Goal: Check status: Check status

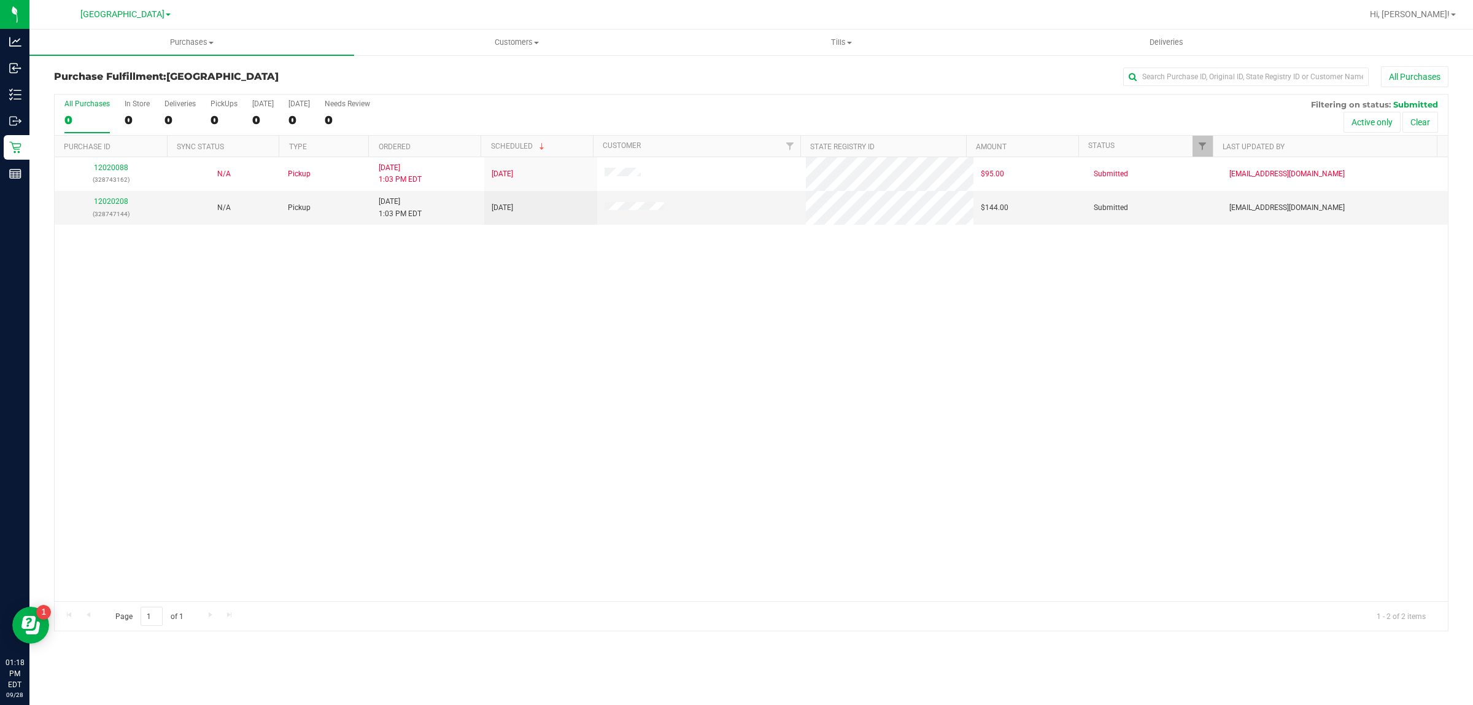
click at [703, 301] on div "12020088 (328743162) N/A Pickup [DATE] 1:03 PM EDT 9/28/2025 $95.00 Submitted […" at bounding box center [751, 379] width 1393 height 444
click at [123, 201] on link "12020208" at bounding box center [111, 201] width 34 height 9
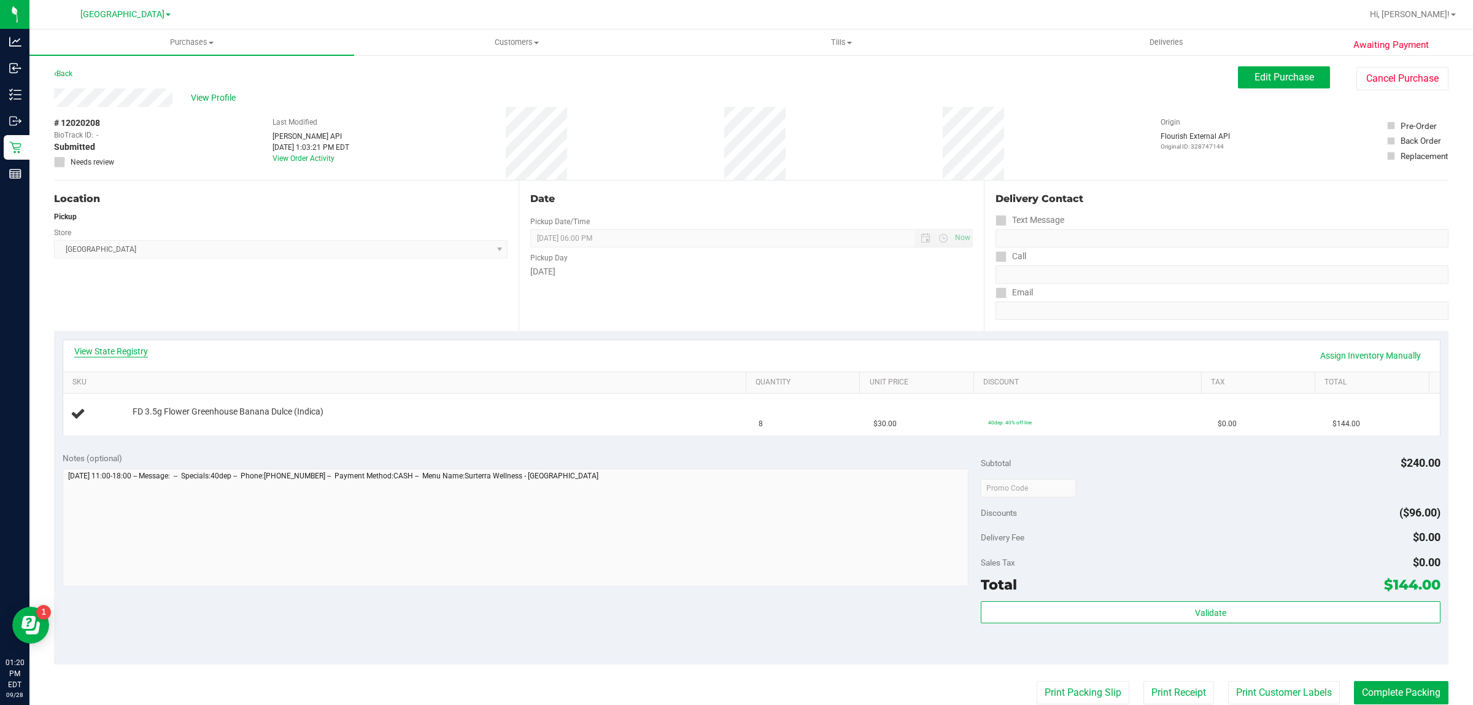
click at [132, 354] on link "View State Registry" at bounding box center [111, 351] width 74 height 12
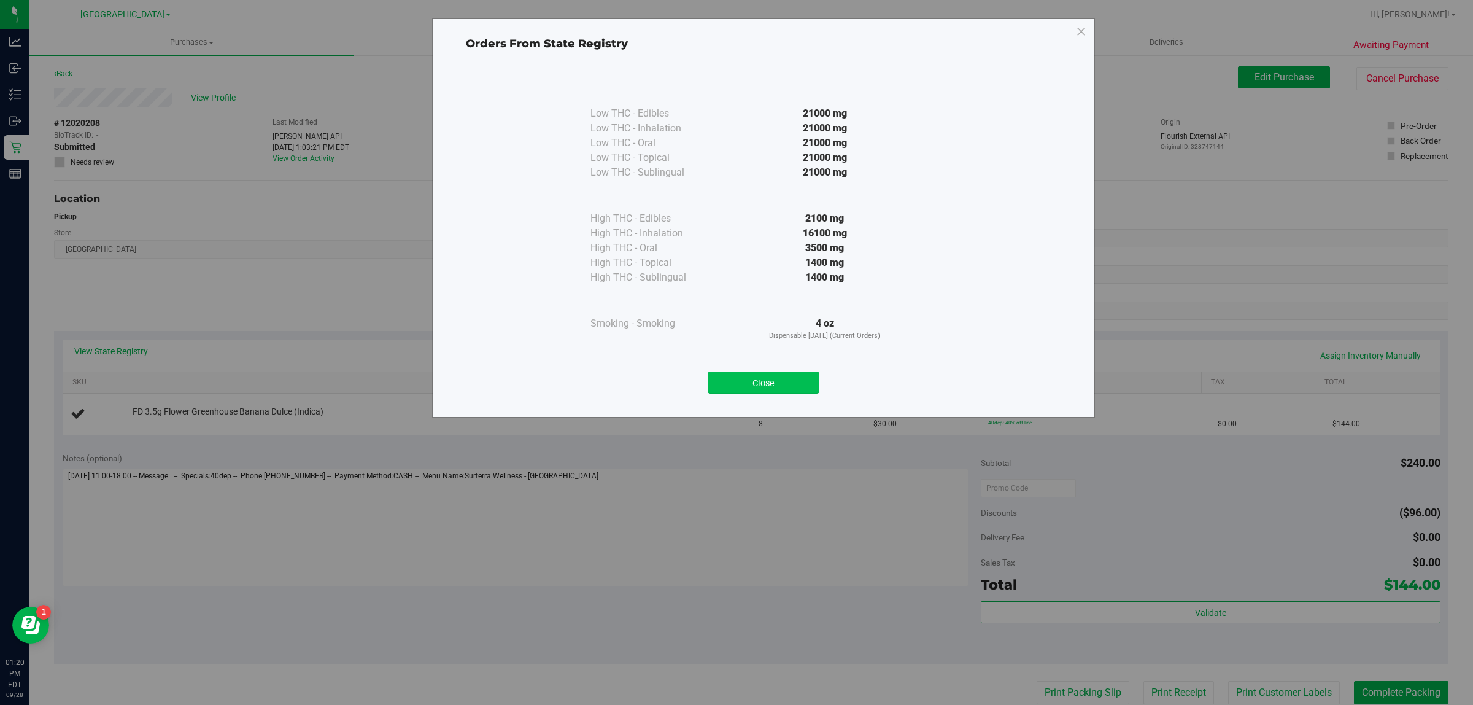
click at [747, 381] on button "Close" at bounding box center [764, 382] width 112 height 22
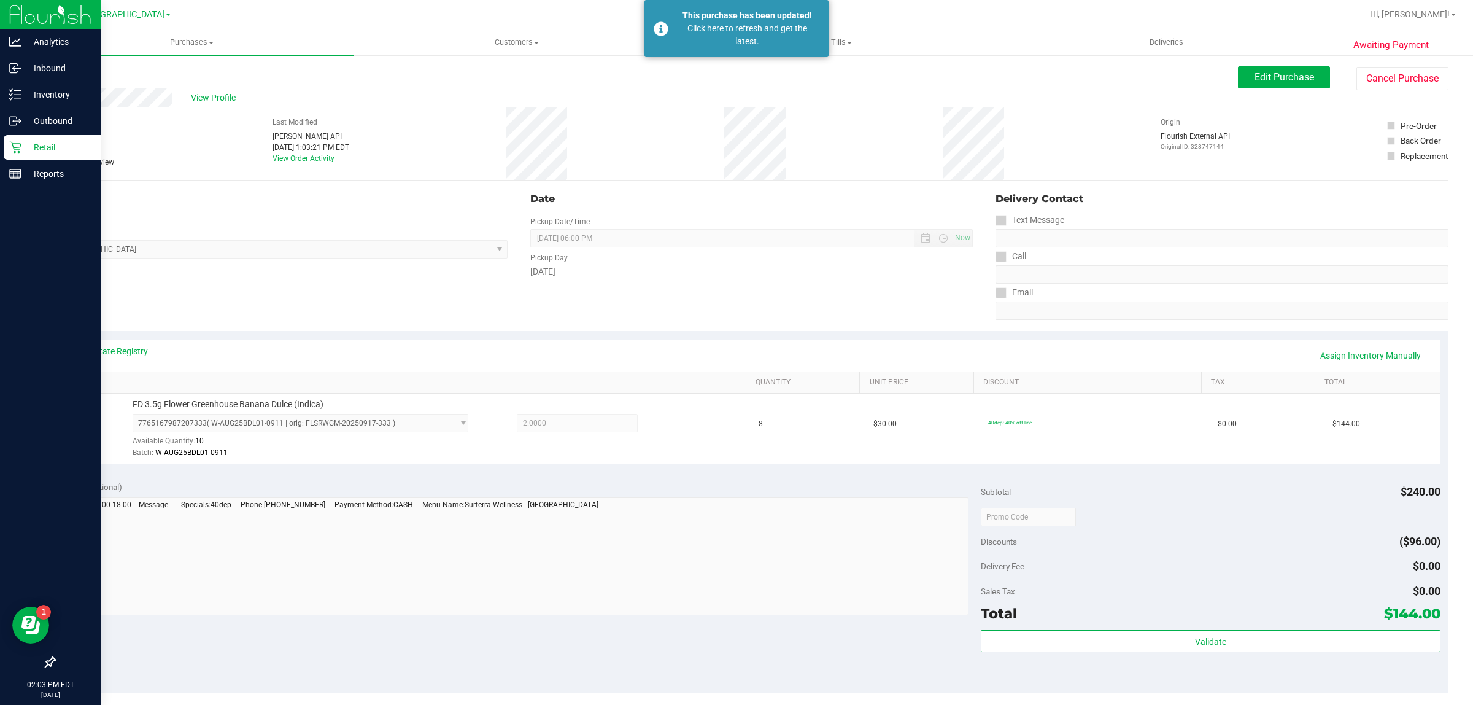
click at [39, 149] on p "Retail" at bounding box center [58, 147] width 74 height 15
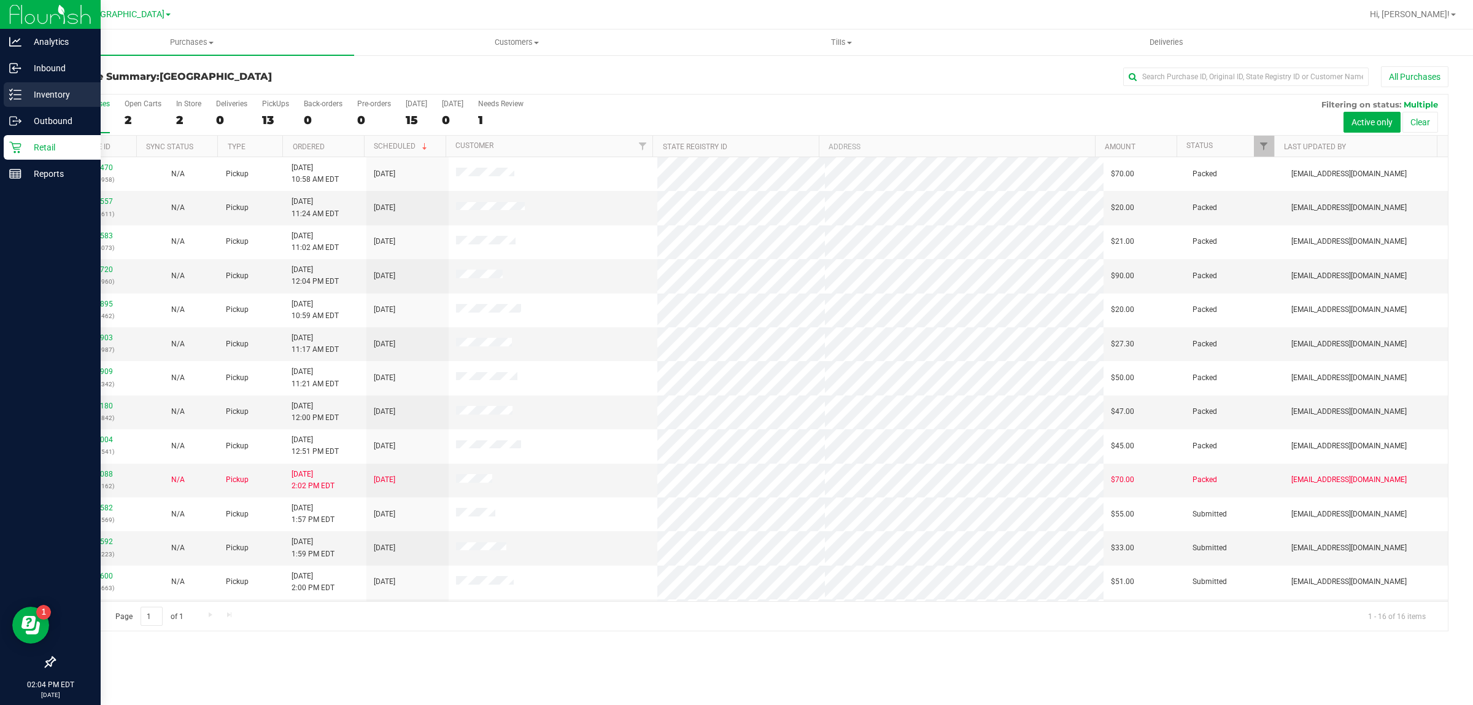
click at [20, 87] on div "Inventory" at bounding box center [52, 94] width 97 height 25
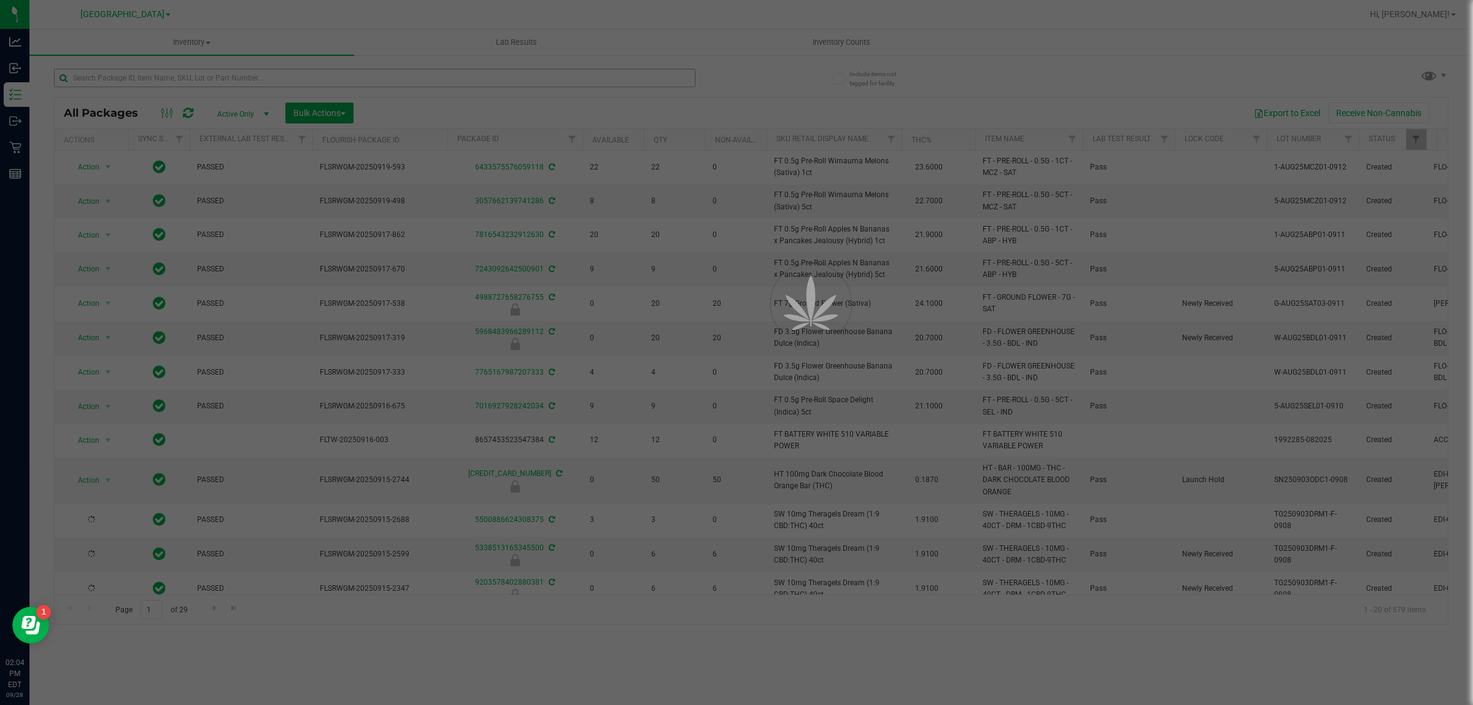
click at [264, 72] on div at bounding box center [736, 352] width 1473 height 705
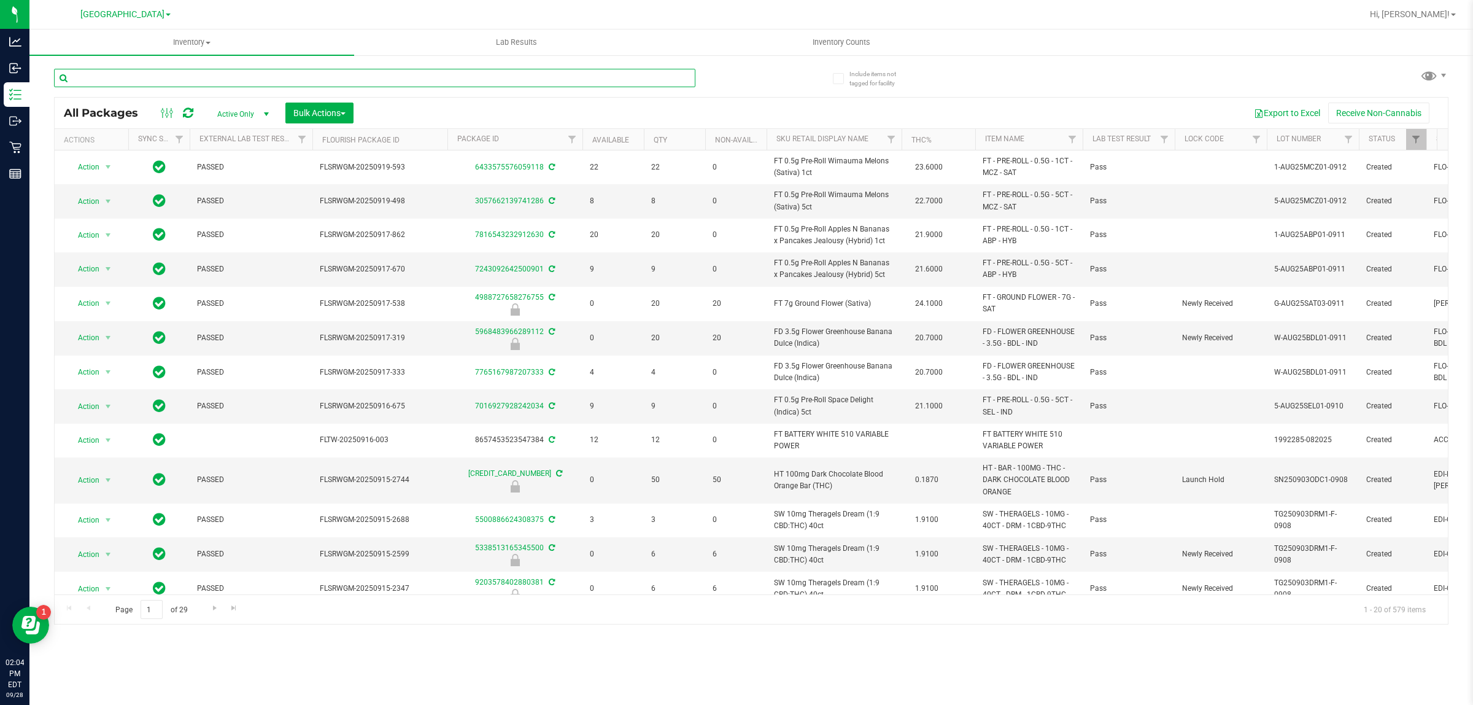
click at [257, 78] on input "text" at bounding box center [374, 78] width 641 height 18
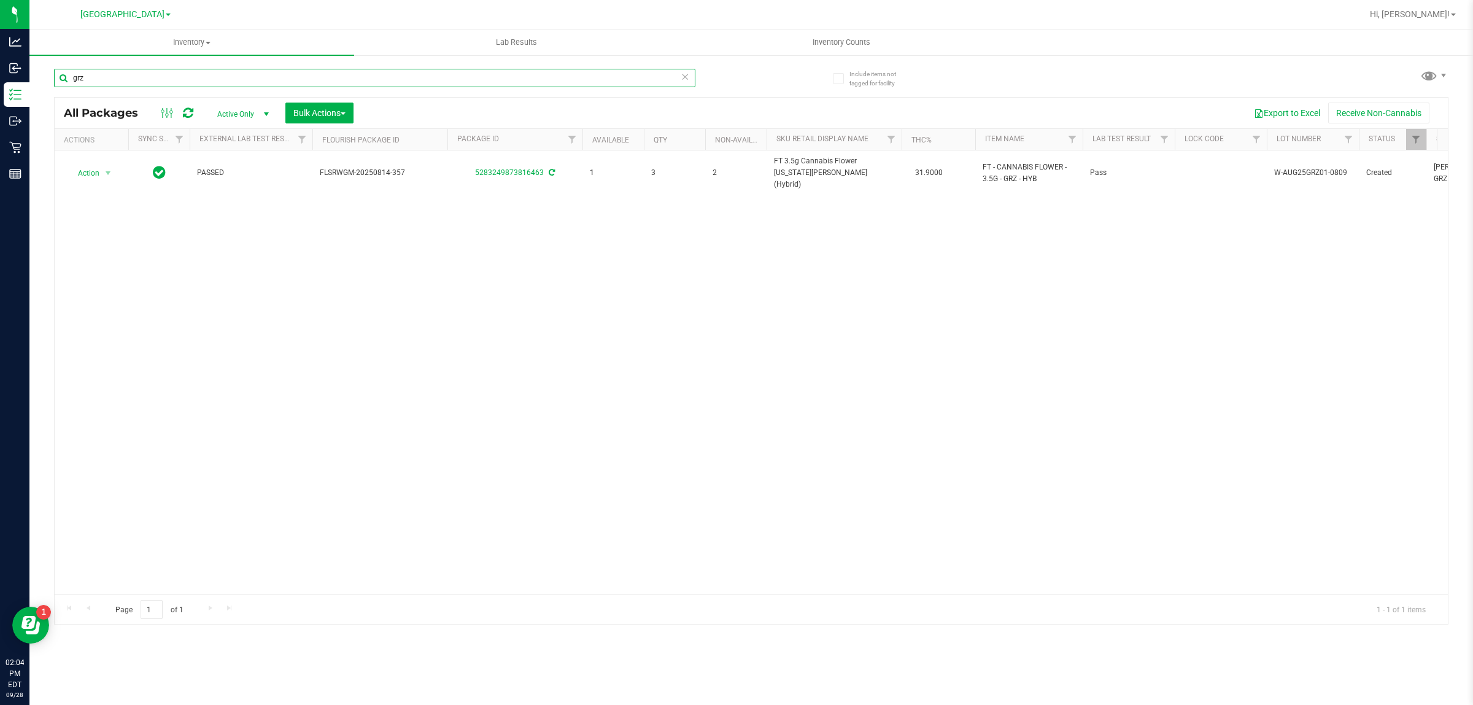
type input "grz"
